Goal: Navigation & Orientation: Find specific page/section

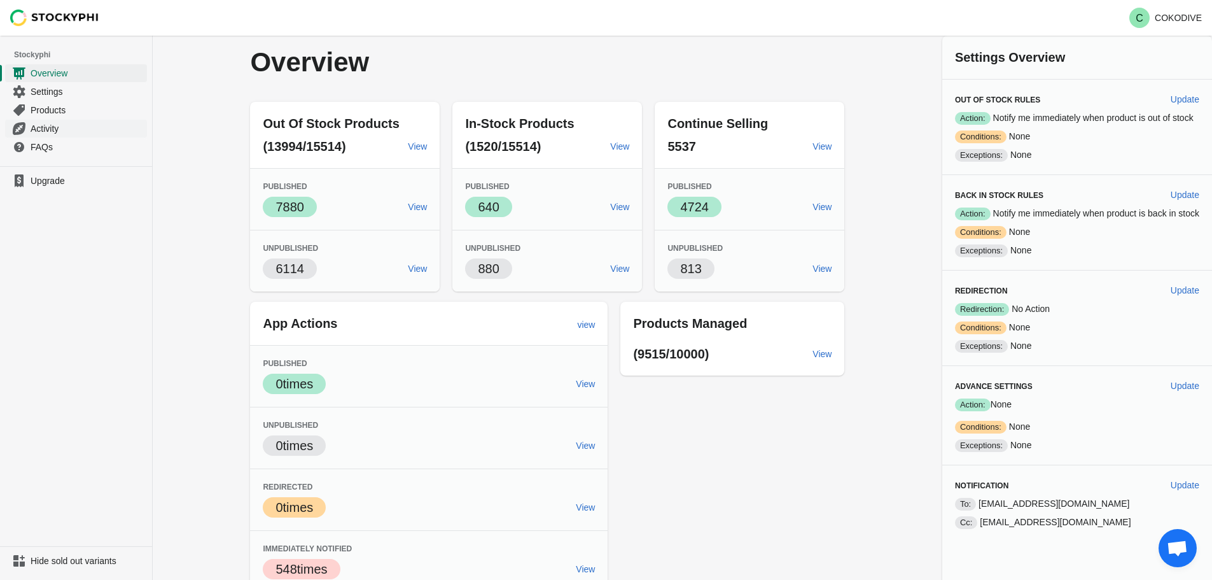
click at [39, 130] on span "Activity" at bounding box center [88, 128] width 114 height 13
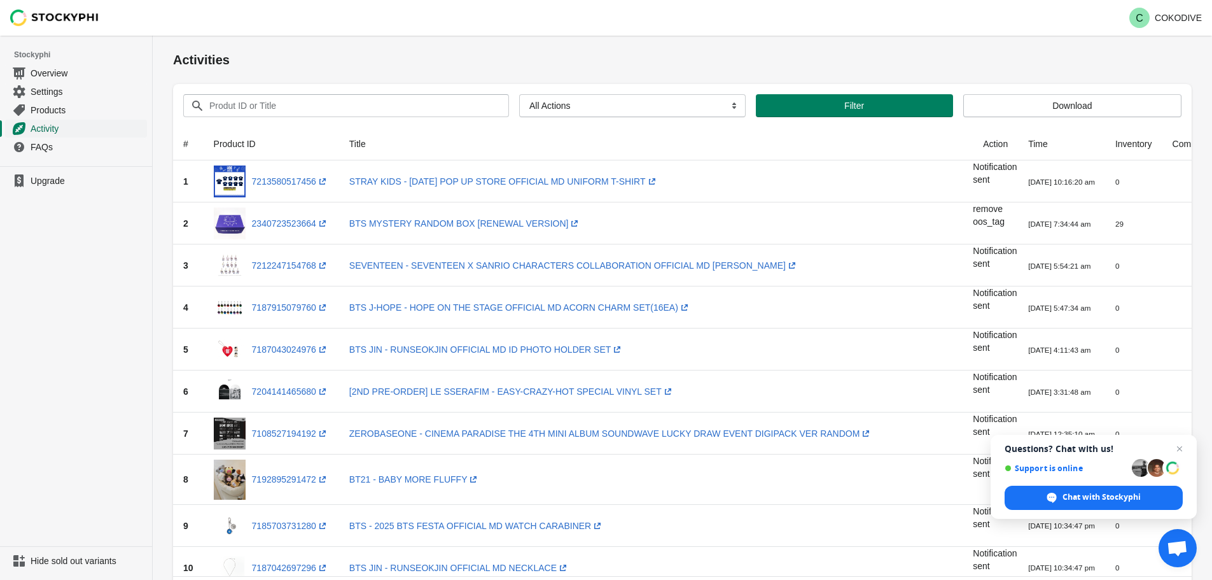
click at [55, 132] on span "Activity" at bounding box center [88, 128] width 114 height 13
click at [55, 108] on span "Products" at bounding box center [88, 110] width 114 height 13
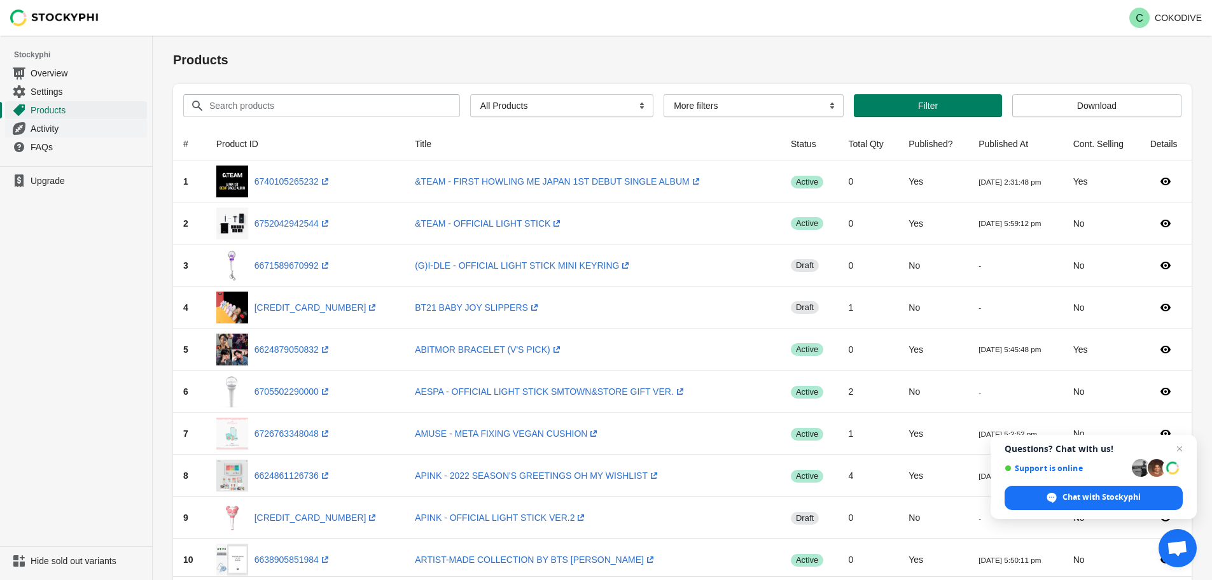
click at [31, 131] on span "Activity" at bounding box center [88, 128] width 114 height 13
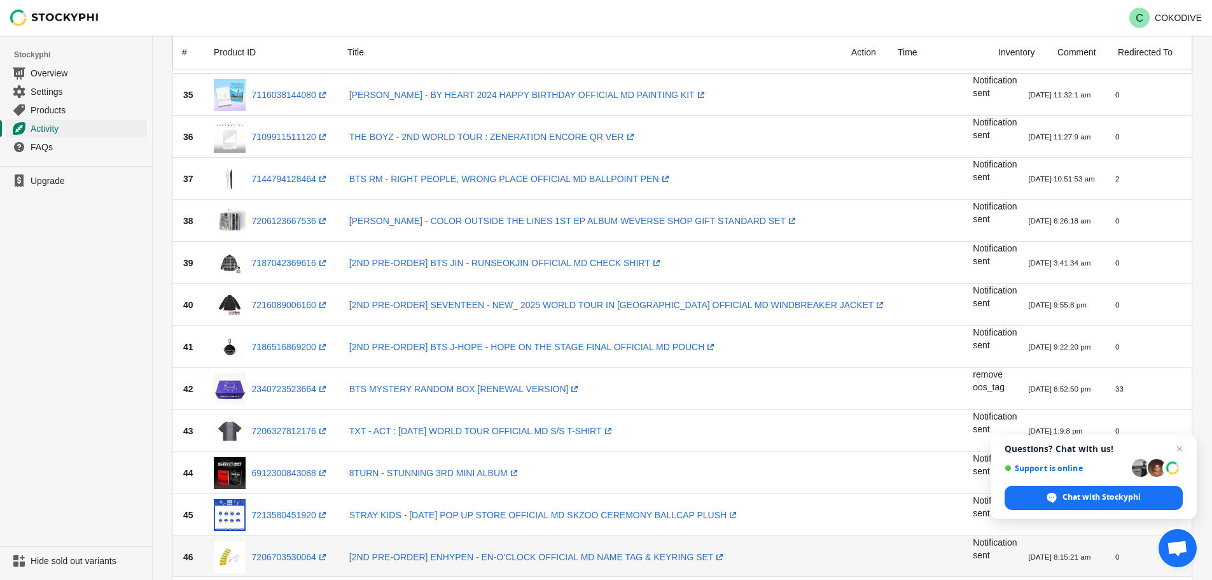
scroll to position [1795, 0]
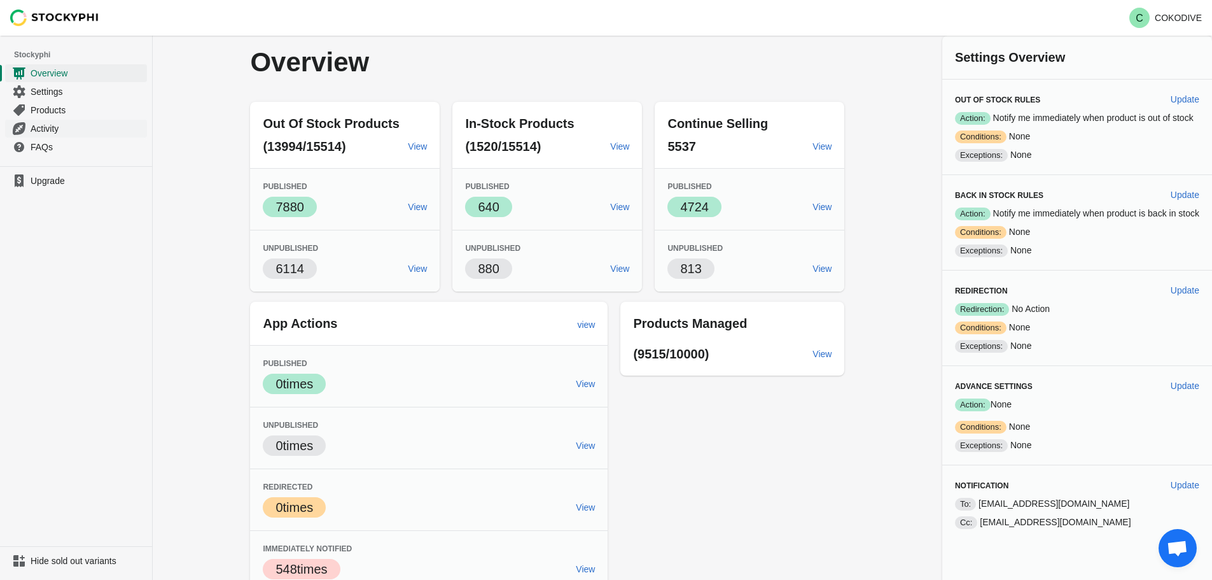
click at [48, 128] on span "Activity" at bounding box center [88, 128] width 114 height 13
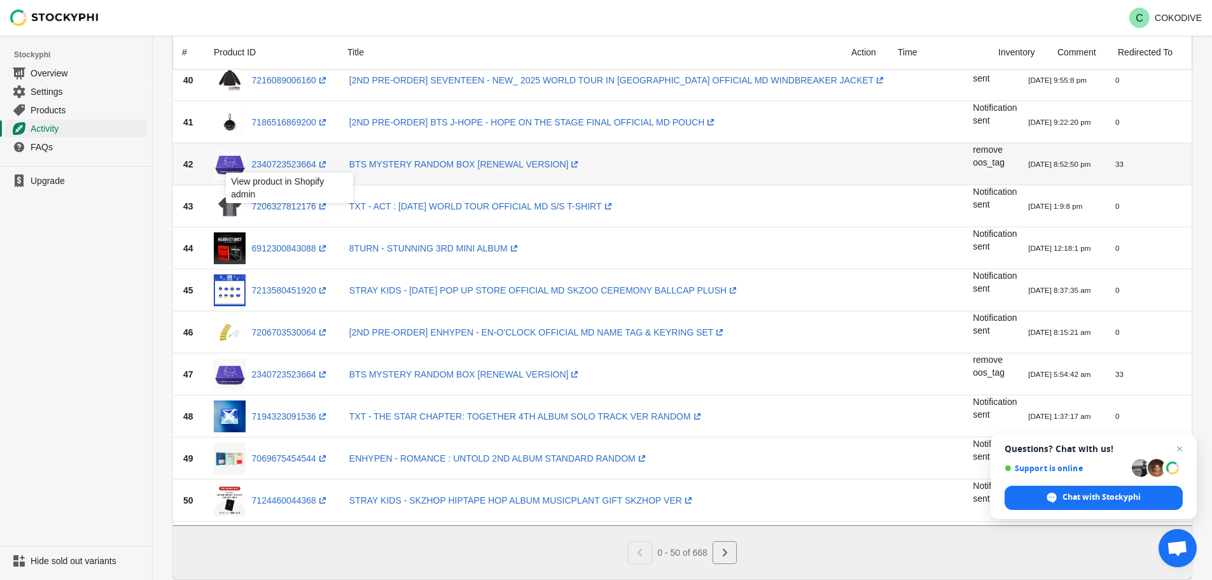
scroll to position [1795, 0]
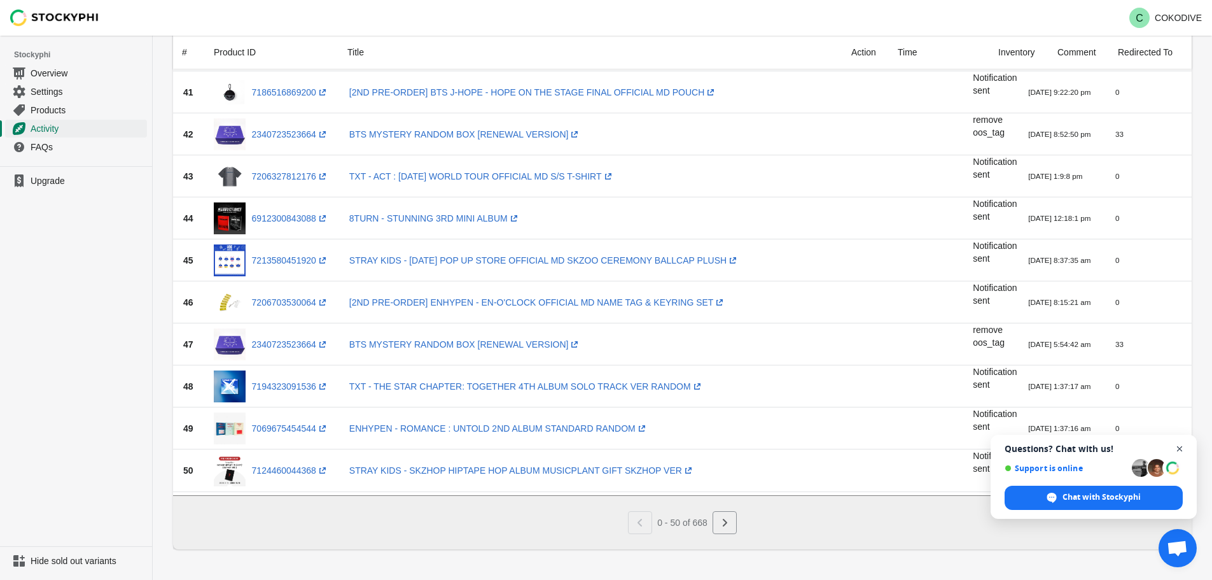
click at [1187, 445] on span "Questions? Chat with us! Support is online Chat with Stockyphi" at bounding box center [1093, 476] width 206 height 84
click at [1181, 445] on span "Close chat" at bounding box center [1180, 449] width 16 height 16
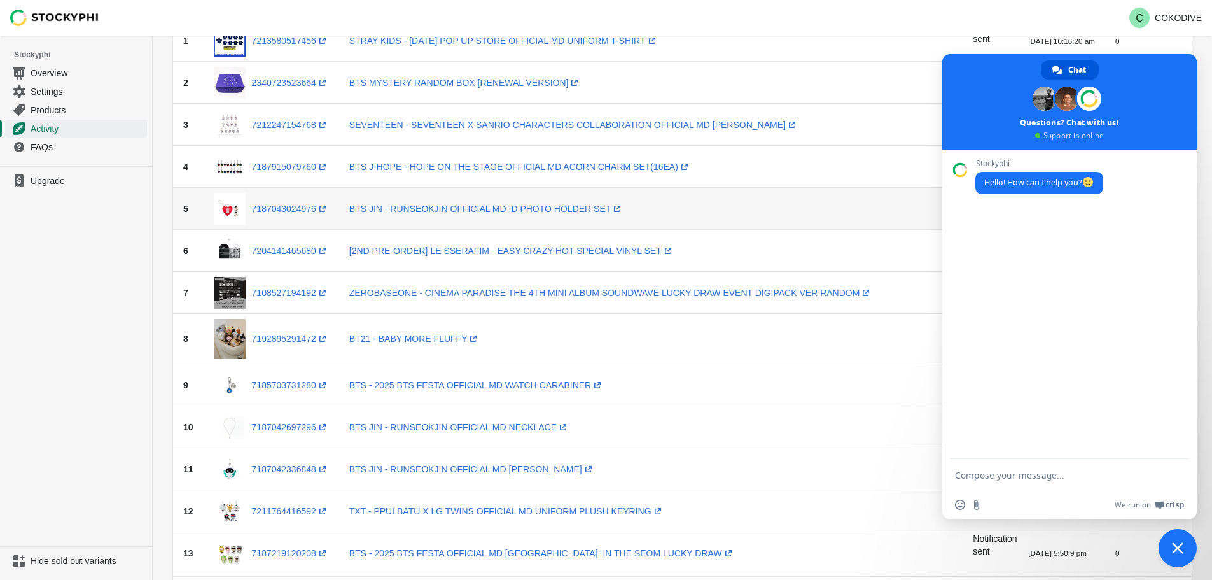
scroll to position [0, 0]
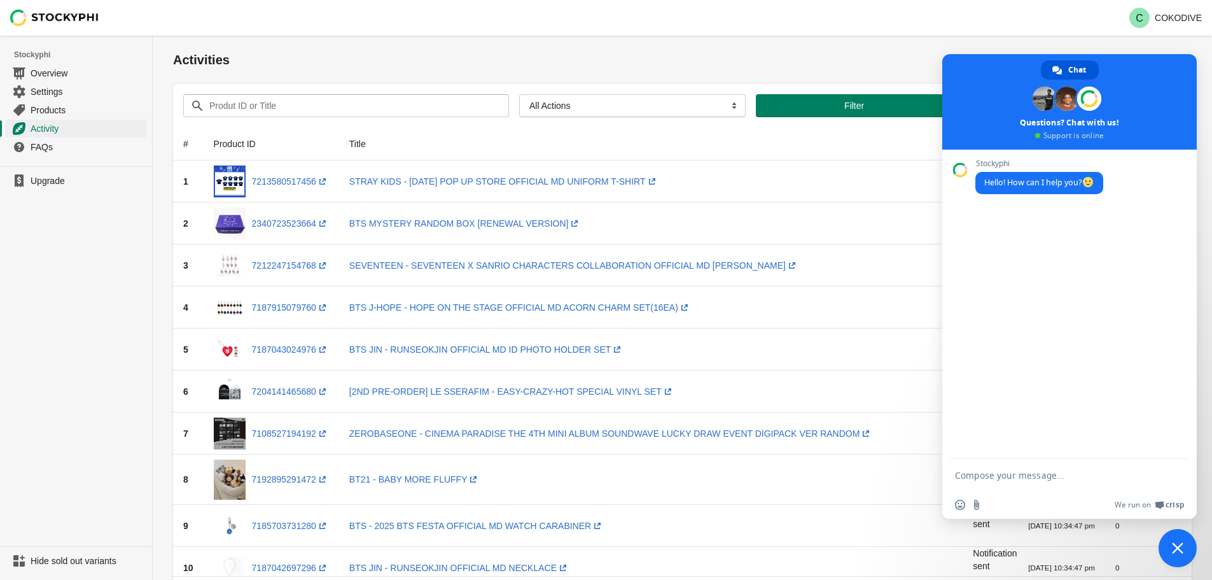
click at [943, 62] on span at bounding box center [1069, 101] width 254 height 95
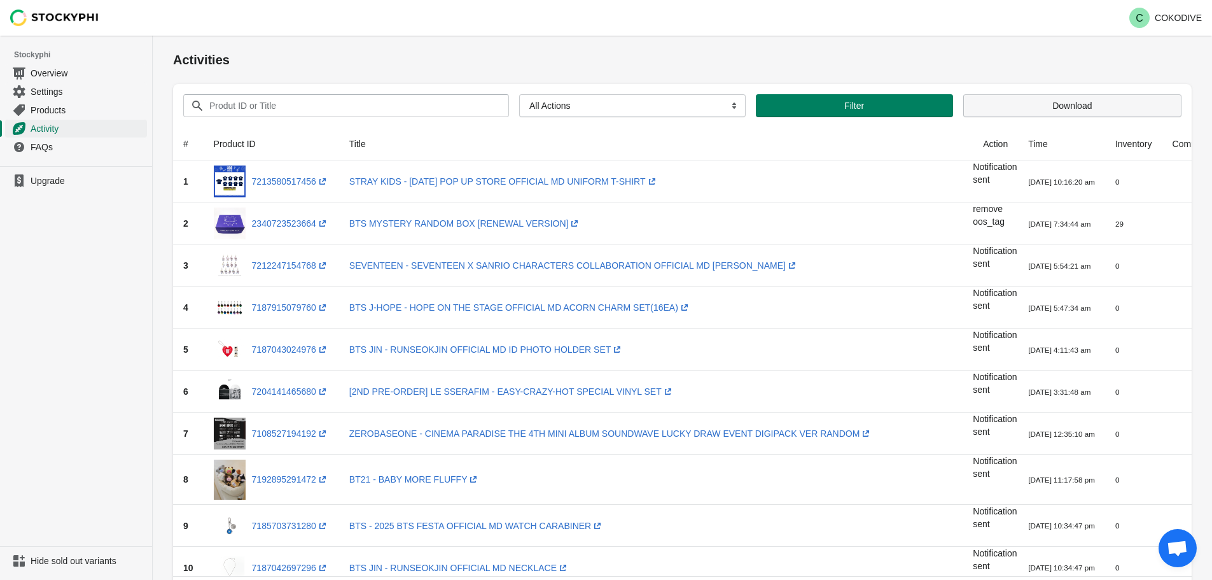
click at [986, 101] on span "Download" at bounding box center [1072, 106] width 197 height 10
drag, startPoint x: 860, startPoint y: 106, endPoint x: 857, endPoint y: 60, distance: 45.3
